Goal: Information Seeking & Learning: Learn about a topic

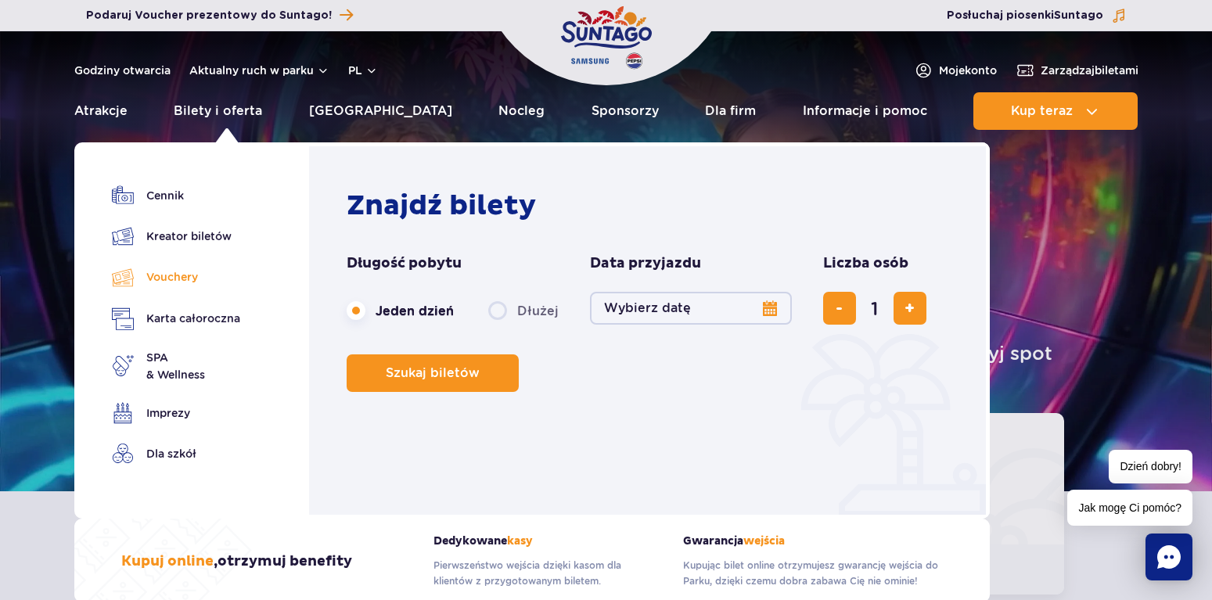
click at [162, 275] on link "Vouchery" at bounding box center [176, 277] width 128 height 23
click at [167, 192] on link "Cennik" at bounding box center [176, 196] width 128 height 22
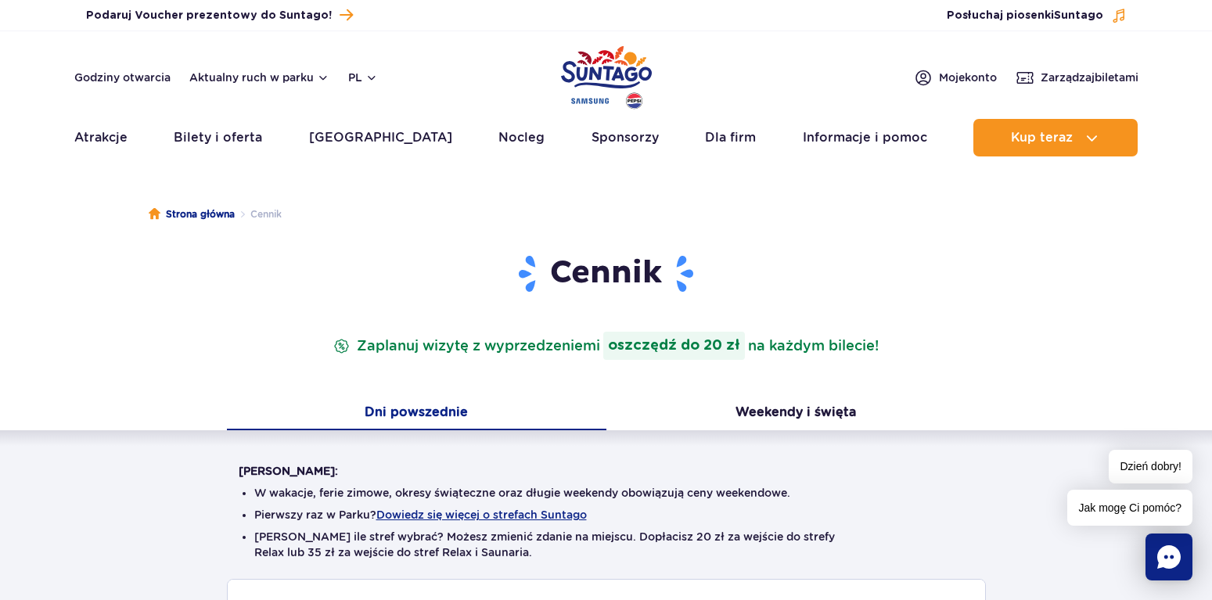
click at [987, 379] on div "Cennik Zaplanuj wizytę z wyprzedzeniem i oszczędź do 20 zł na każdym bilecie! D…" at bounding box center [605, 565] width 1235 height 624
click at [851, 472] on div "[PERSON_NAME]: W wakacje, ferie zimowe, okresy świąteczne oraz długie weekendy …" at bounding box center [606, 521] width 735 height 116
click at [851, 472] on div "Warto wiedzieć: W wakacje, ferie zimowe, okresy świąteczne oraz długie weekendy…" at bounding box center [606, 521] width 735 height 116
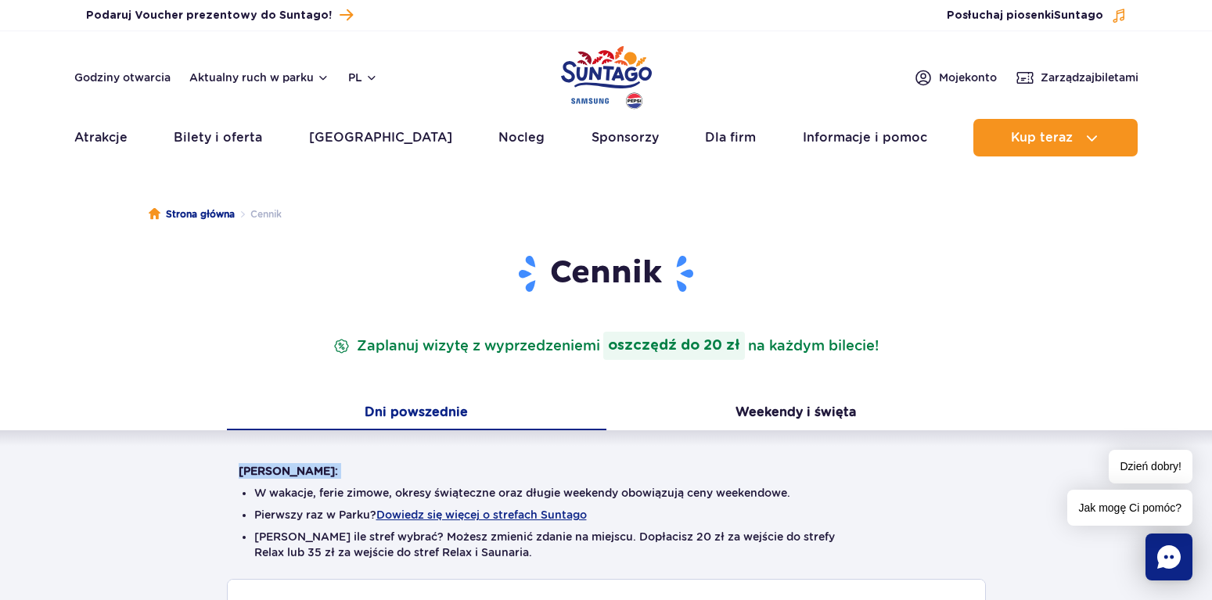
click at [125, 363] on div "Cennik Zaplanuj wizytę z wyprzedzeniem i oszczędź do 20 zł na każdym bilecie! D…" at bounding box center [605, 565] width 1235 height 624
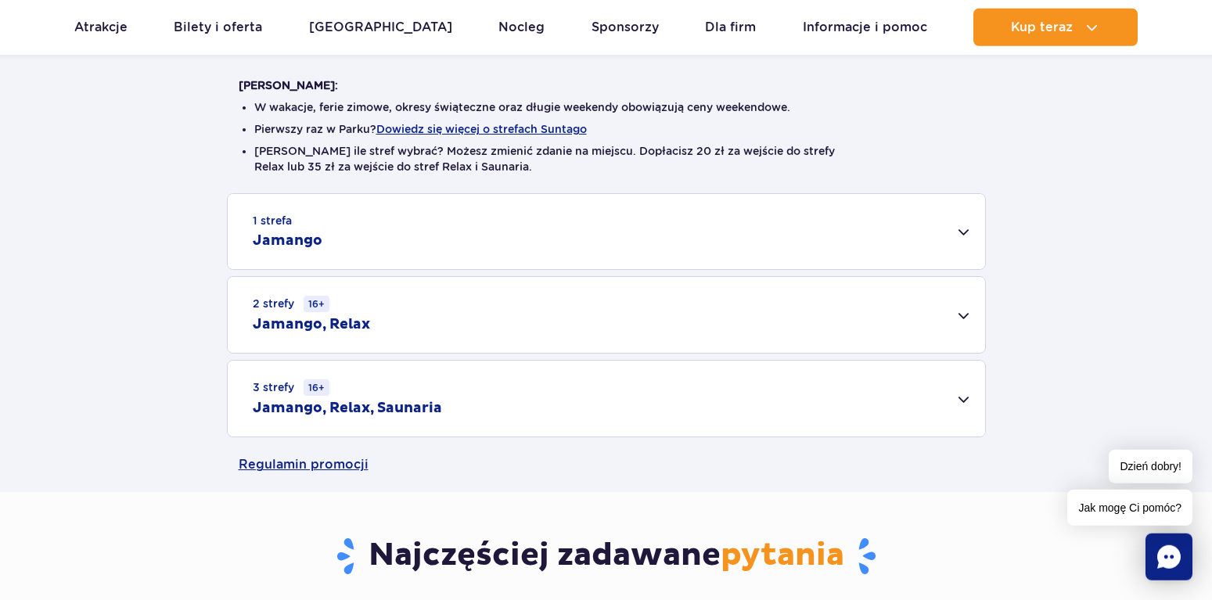
scroll to position [398, 0]
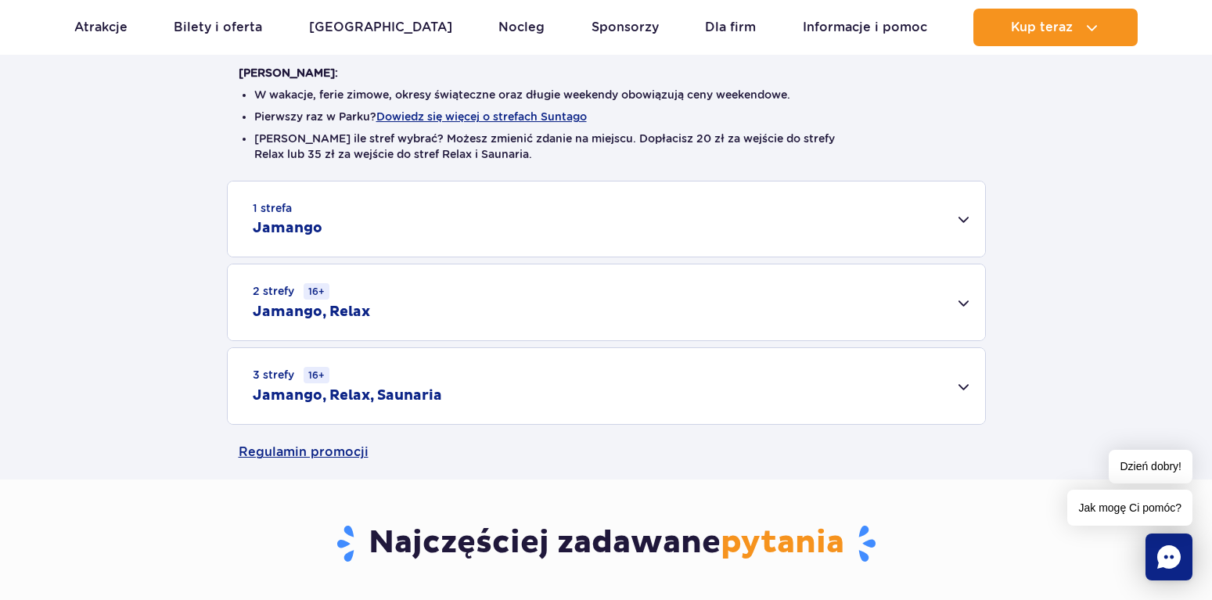
click at [303, 311] on h2 "Jamango, Relax" at bounding box center [311, 312] width 117 height 19
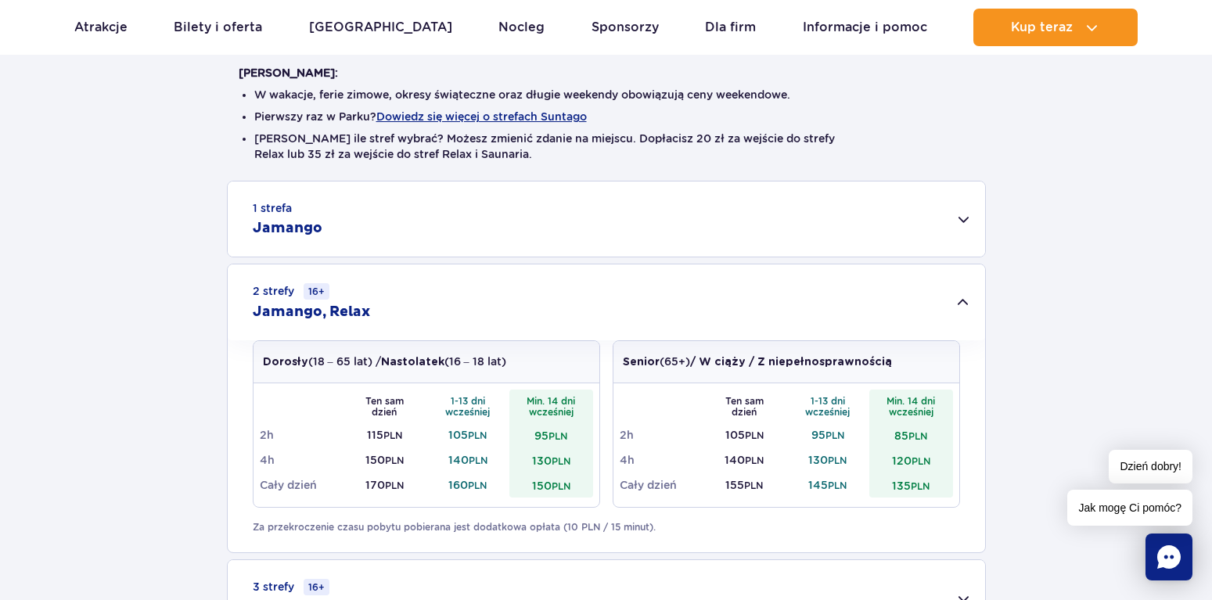
click at [362, 465] on td "150 PLN" at bounding box center [385, 459] width 84 height 25
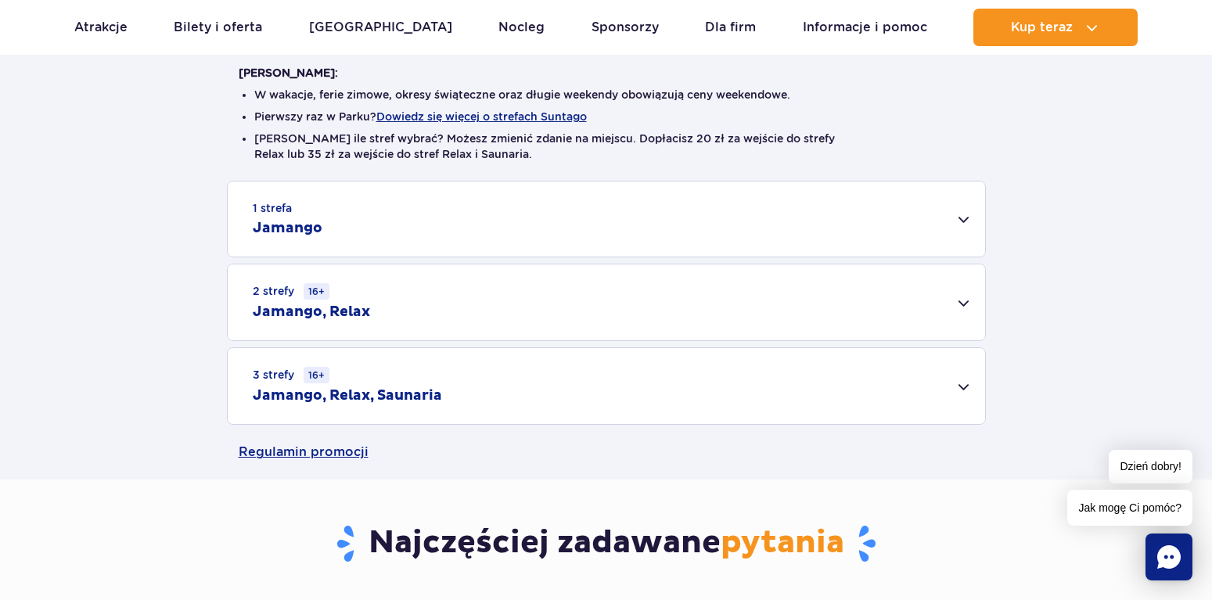
click at [368, 366] on div "3 strefy 16+ Jamango, Relax, Saunaria" at bounding box center [606, 386] width 757 height 76
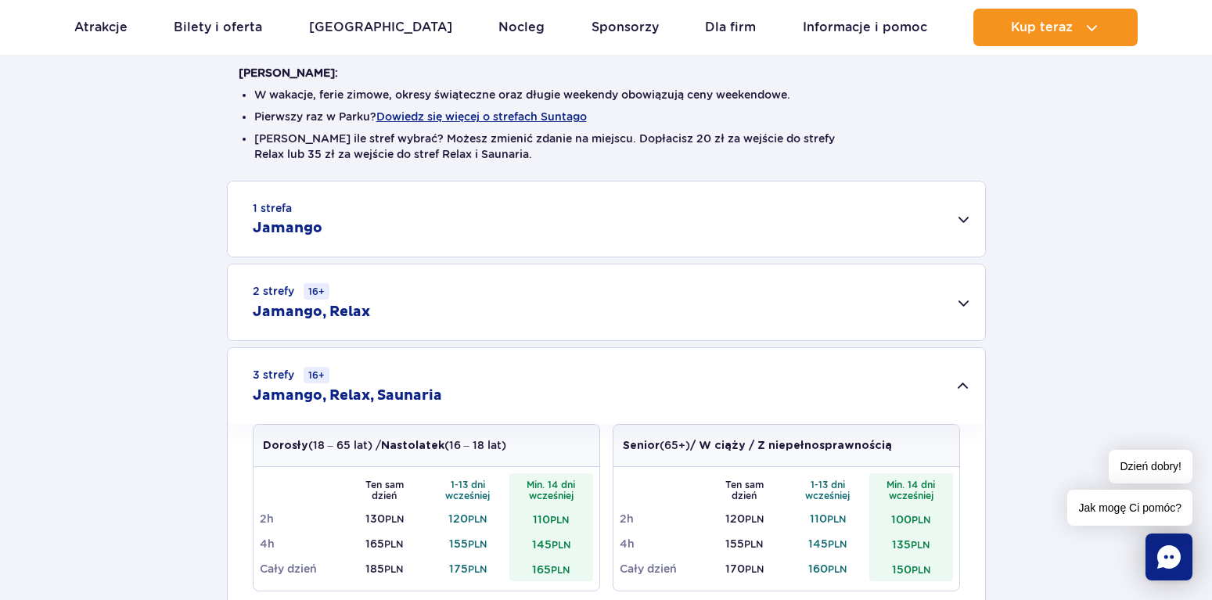
click at [541, 540] on td "145 PLN" at bounding box center [551, 543] width 84 height 25
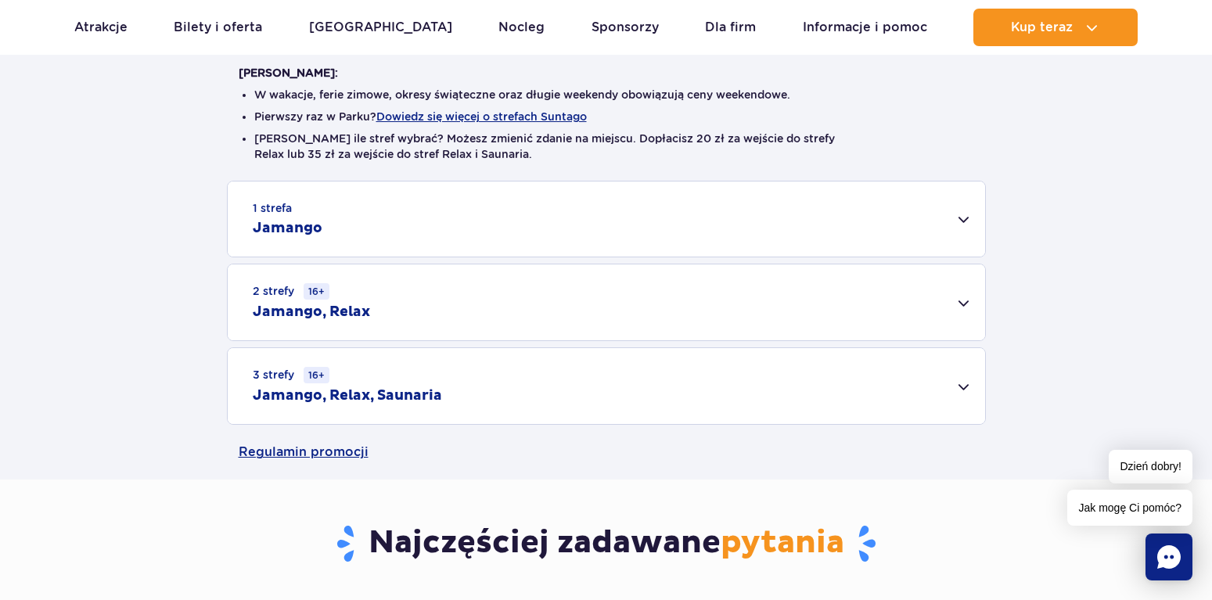
click at [387, 296] on div "2 strefy 16+ Jamango, Relax" at bounding box center [606, 302] width 757 height 76
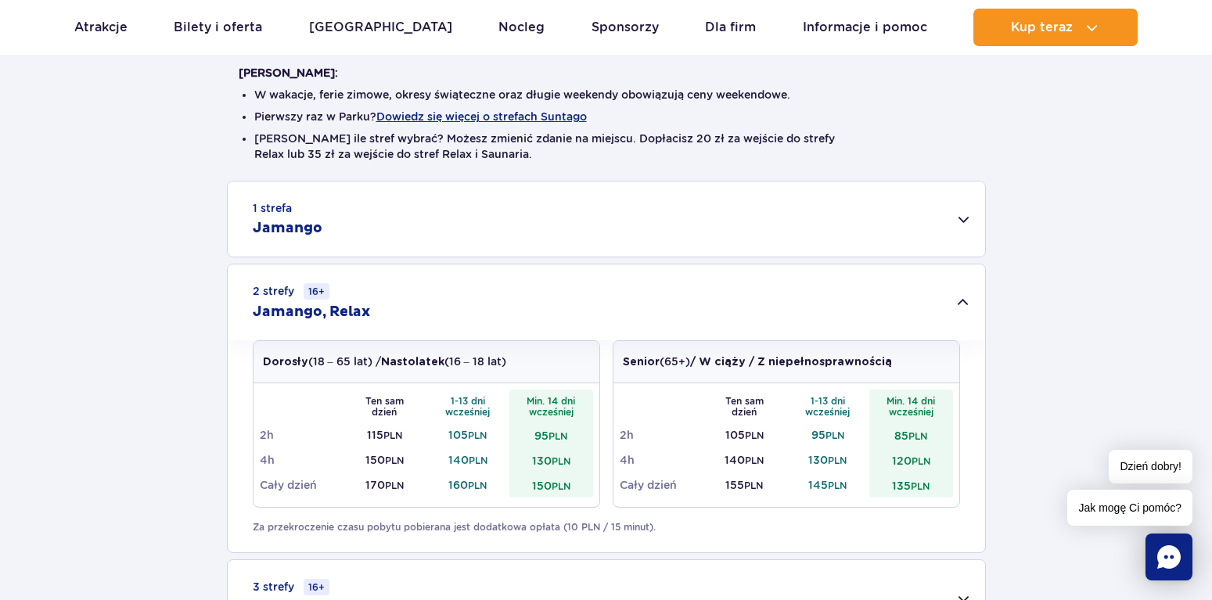
click at [175, 430] on div "1 strefa Jamango Dorosły (18 – 65 lat) / Nastolatek (16 – 18 lat) Ten sam dzień…" at bounding box center [606, 409] width 1212 height 456
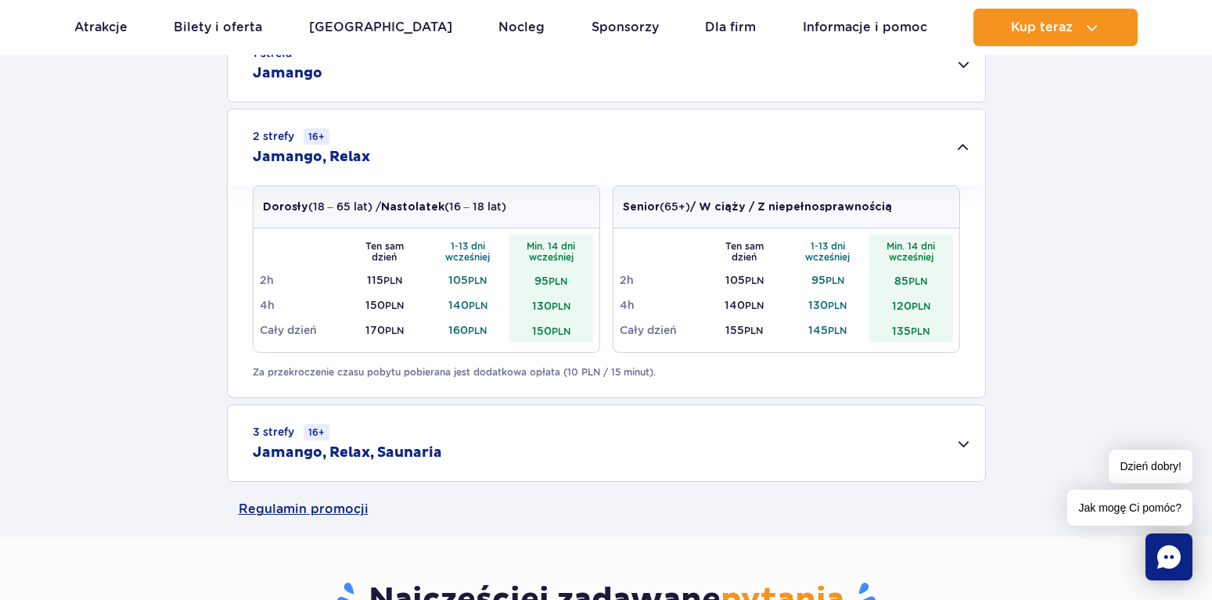
scroll to position [544, 0]
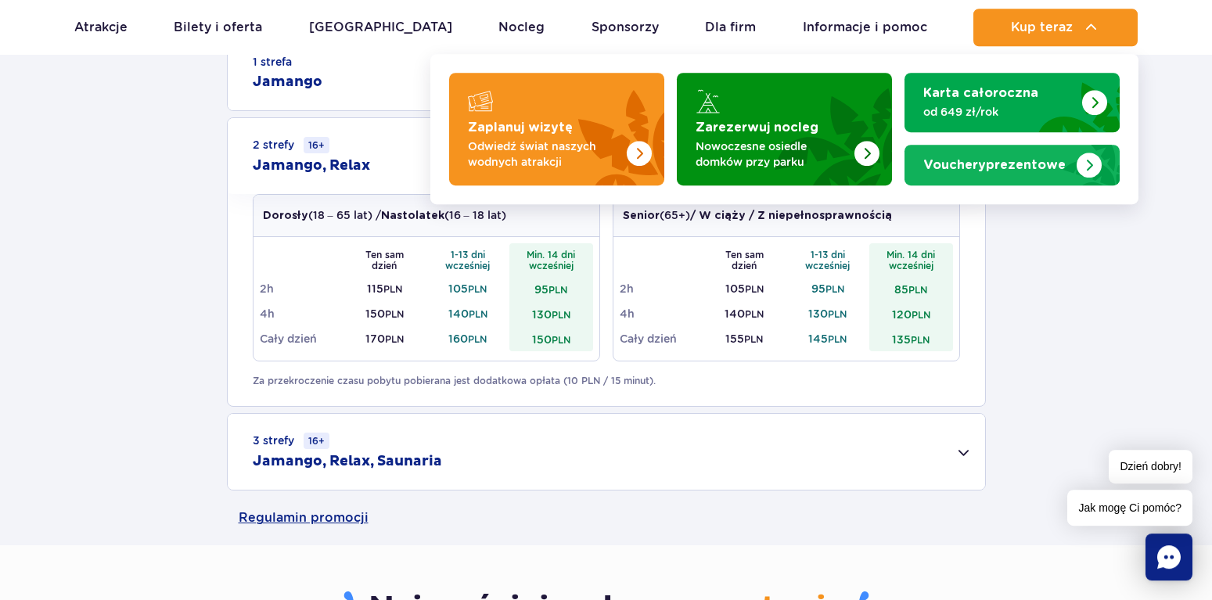
click at [1088, 158] on img "Vouchery prezentowe" at bounding box center [1088, 165] width 25 height 25
